Goal: Task Accomplishment & Management: Complete application form

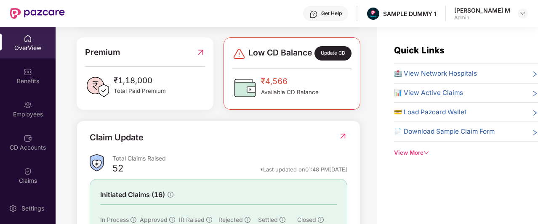
scroll to position [215, 0]
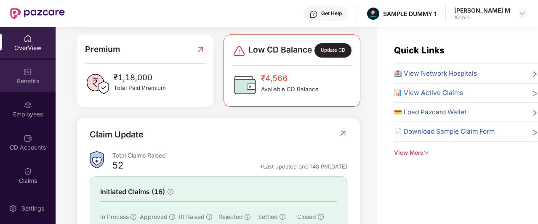
click at [32, 69] on div "Benefits" at bounding box center [28, 76] width 56 height 32
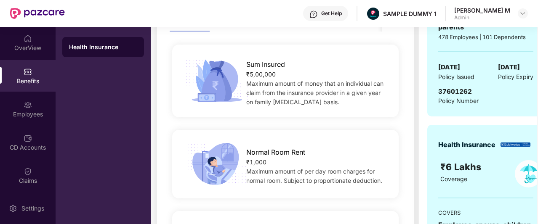
scroll to position [196, 0]
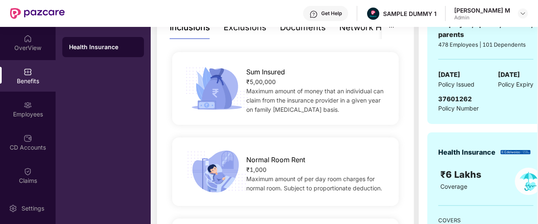
click at [292, 31] on div "Documents" at bounding box center [303, 27] width 46 height 13
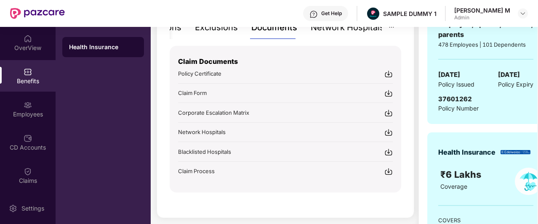
click at [353, 32] on div "Network Hospitals" at bounding box center [347, 27] width 74 height 13
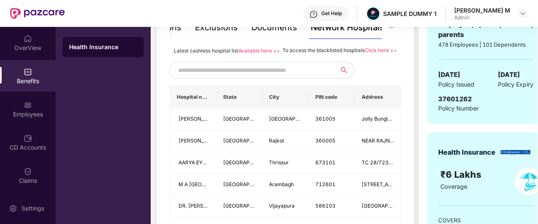
click at [215, 75] on input "text" at bounding box center [250, 70] width 144 height 13
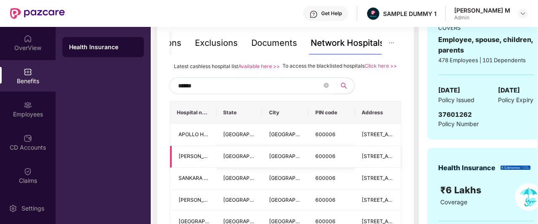
scroll to position [180, 0]
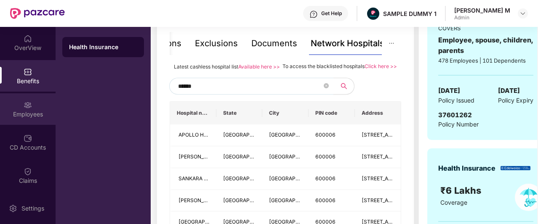
type input "******"
click at [27, 111] on div "Employees" at bounding box center [28, 114] width 56 height 8
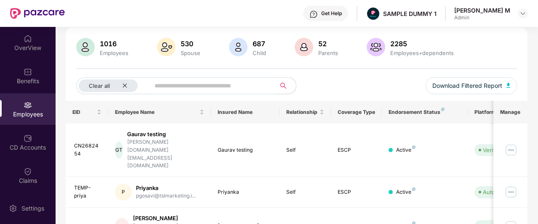
scroll to position [0, 0]
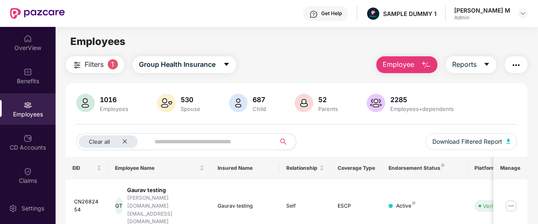
click at [396, 61] on span "Employee" at bounding box center [398, 64] width 32 height 11
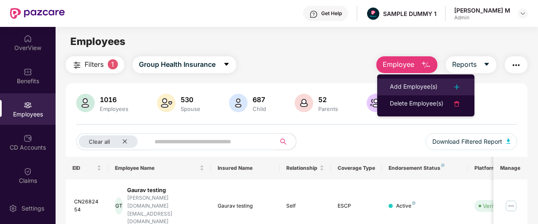
click at [403, 84] on div "Add Employee(s)" at bounding box center [413, 87] width 48 height 10
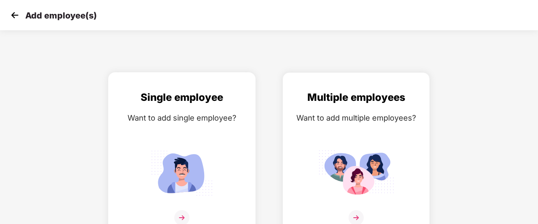
scroll to position [13, 0]
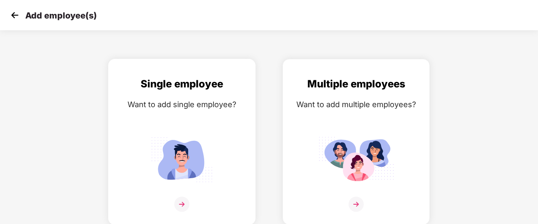
click at [237, 120] on div "Single employee Want to add single employee?" at bounding box center [182, 149] width 130 height 146
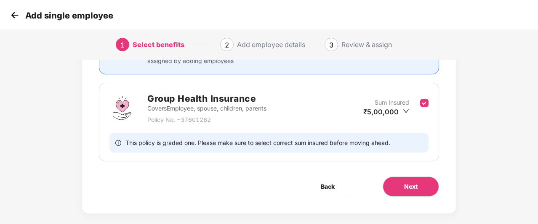
scroll to position [109, 0]
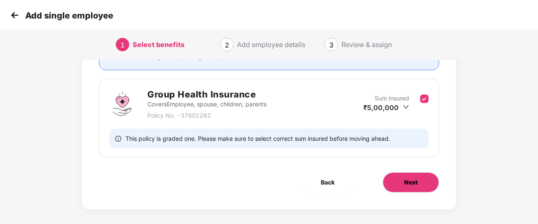
click at [425, 176] on button "Next" at bounding box center [410, 182] width 56 height 20
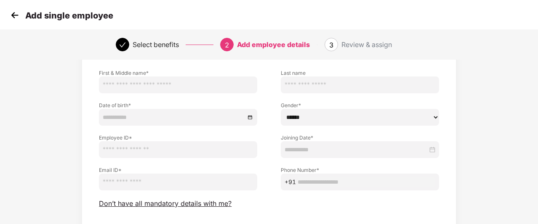
scroll to position [56, 0]
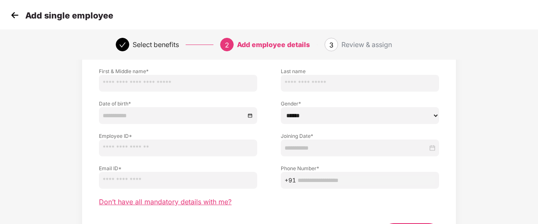
click at [191, 204] on span "Don’t have all mandatory details with me?" at bounding box center [165, 202] width 132 height 9
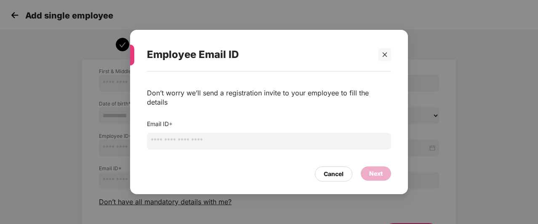
click at [271, 142] on input "email" at bounding box center [269, 141] width 244 height 17
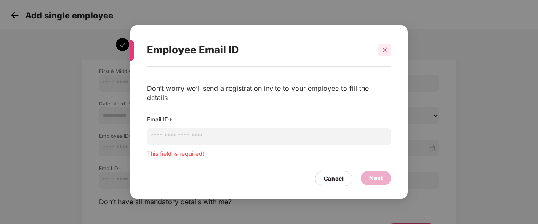
click at [387, 56] on div at bounding box center [384, 50] width 13 height 13
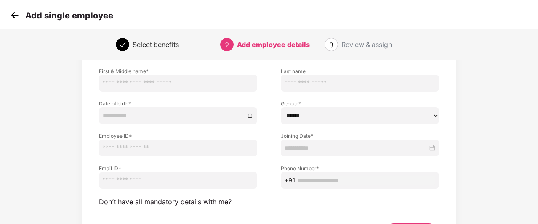
click at [12, 20] on img at bounding box center [14, 15] width 13 height 13
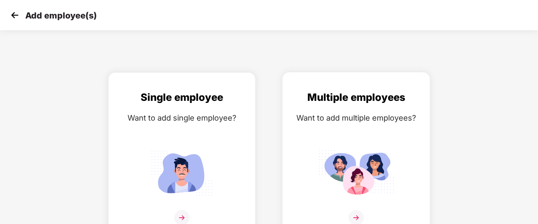
click at [340, 109] on div "Multiple employees Want to add multiple employees?" at bounding box center [356, 163] width 130 height 146
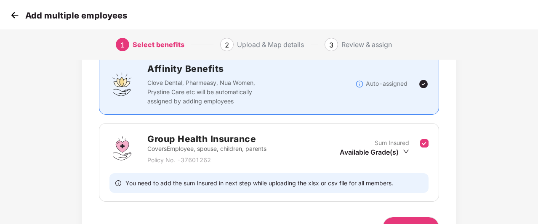
scroll to position [86, 0]
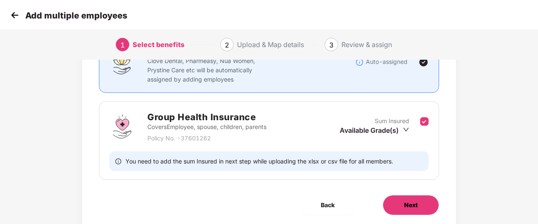
click at [411, 197] on button "Next" at bounding box center [410, 205] width 56 height 20
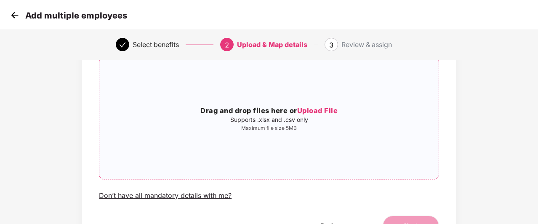
scroll to position [65, 0]
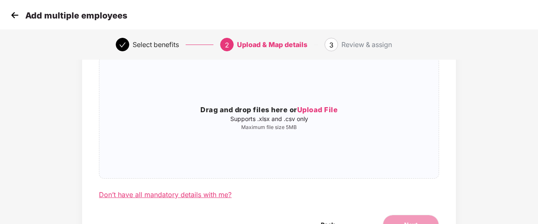
click at [185, 193] on div "Don’t have all mandatory details with me?" at bounding box center [165, 195] width 132 height 9
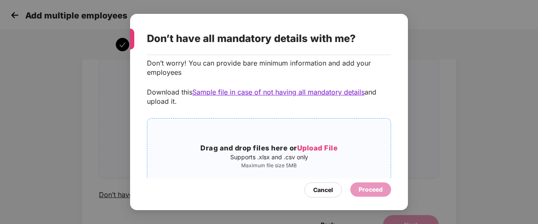
scroll to position [0, 0]
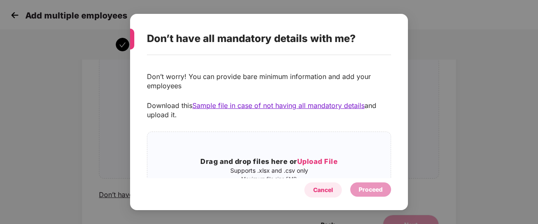
click at [324, 190] on div "Cancel" at bounding box center [323, 189] width 20 height 9
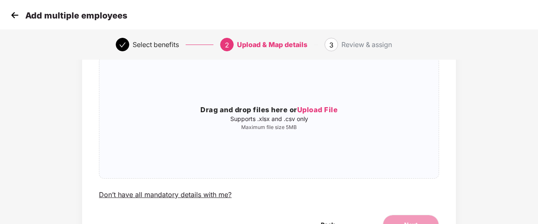
click at [16, 18] on img at bounding box center [14, 15] width 13 height 13
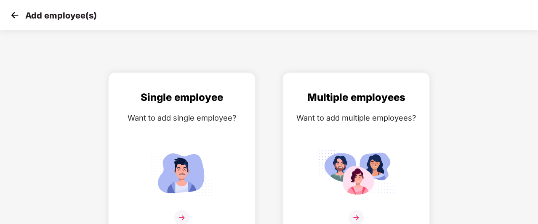
click at [16, 18] on img at bounding box center [14, 15] width 13 height 13
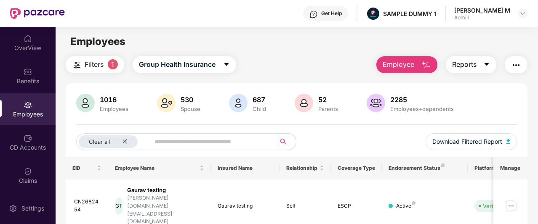
click at [478, 61] on button "Reports" at bounding box center [470, 64] width 50 height 17
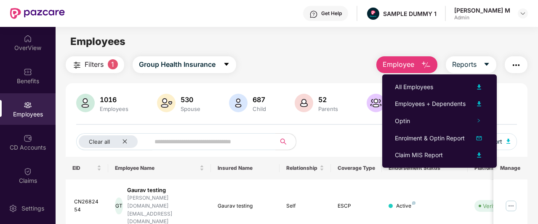
click at [523, 64] on button "button" at bounding box center [515, 64] width 23 height 17
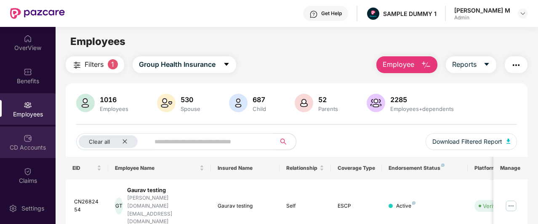
click at [12, 138] on div "CD Accounts" at bounding box center [28, 143] width 56 height 32
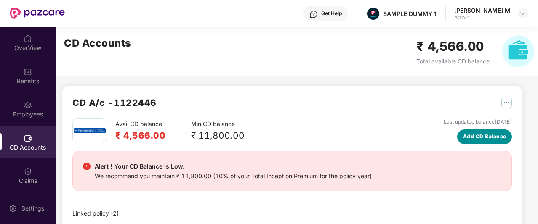
click at [472, 137] on span "Add CD Balance" at bounding box center [484, 137] width 43 height 8
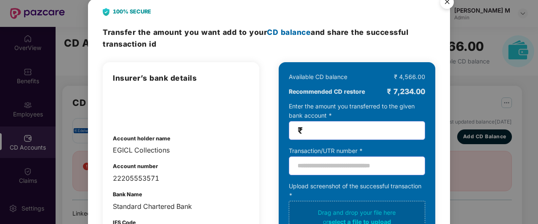
scroll to position [13, 0]
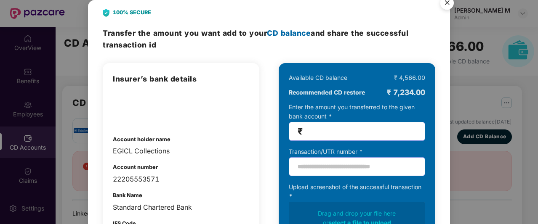
click at [446, 5] on img "Close" at bounding box center [447, 4] width 24 height 24
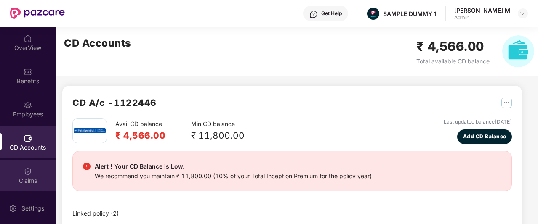
click at [22, 173] on div "Claims" at bounding box center [28, 176] width 56 height 32
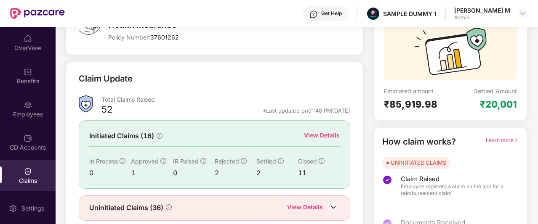
scroll to position [86, 0]
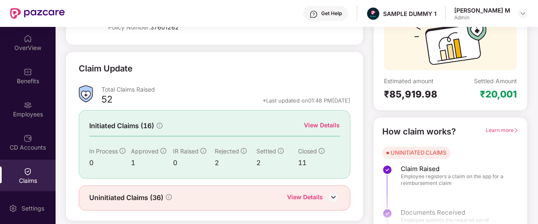
click at [328, 124] on div "View Details" at bounding box center [322, 125] width 36 height 9
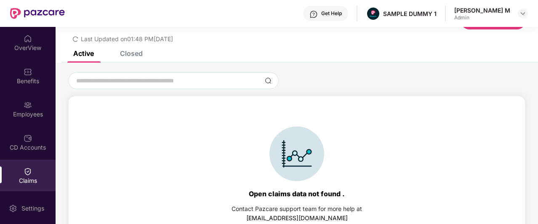
scroll to position [39, 0]
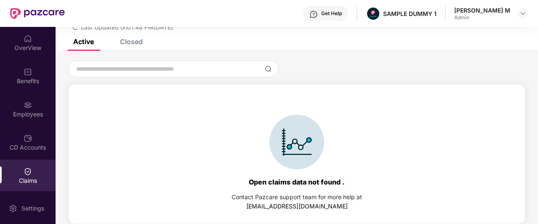
click at [138, 45] on div "Closed" at bounding box center [131, 41] width 23 height 8
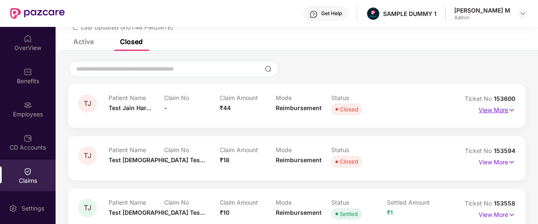
click at [510, 109] on img at bounding box center [511, 110] width 7 height 9
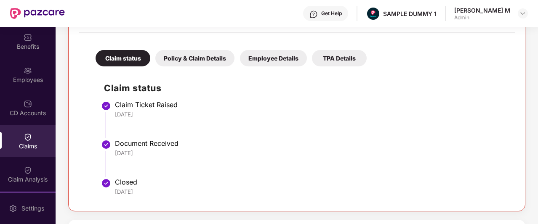
scroll to position [37, 0]
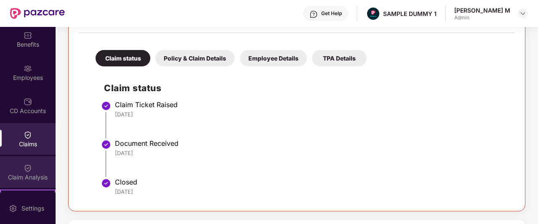
click at [35, 165] on div "Claim Analysis" at bounding box center [28, 172] width 56 height 32
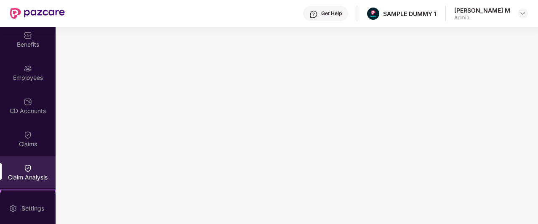
click at [342, 11] on div "Get Help" at bounding box center [331, 13] width 21 height 7
